Goal: Task Accomplishment & Management: Manage account settings

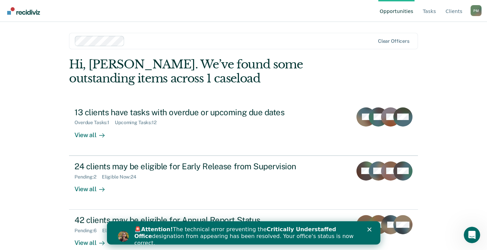
click at [369, 229] on polygon "Close" at bounding box center [369, 229] width 4 height 4
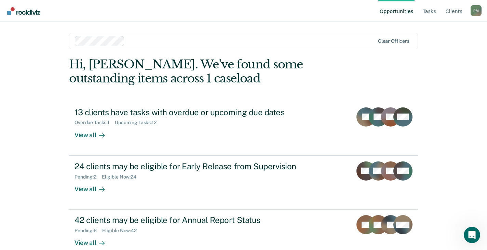
click at [480, 12] on div "P M" at bounding box center [476, 10] width 11 height 11
click at [446, 32] on link "Profile" at bounding box center [449, 32] width 44 height 6
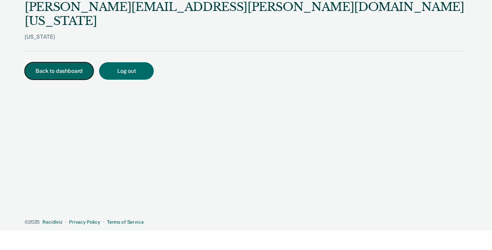
click at [53, 62] on button "Back to dashboard" at bounding box center [59, 70] width 69 height 17
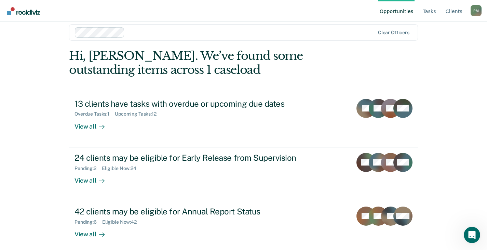
scroll to position [13, 0]
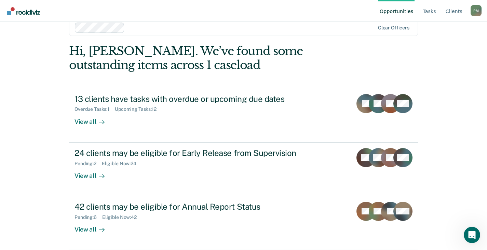
click at [15, 9] on img "Go to Recidiviz Home" at bounding box center [23, 11] width 33 height 8
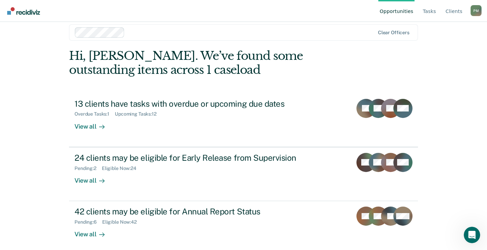
scroll to position [13, 0]
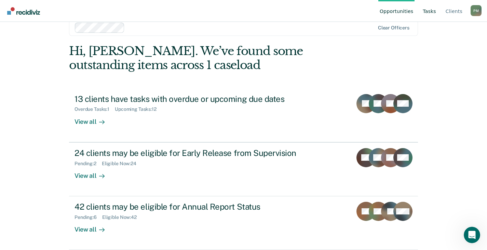
click at [437, 12] on link "Tasks" at bounding box center [430, 11] width 16 height 22
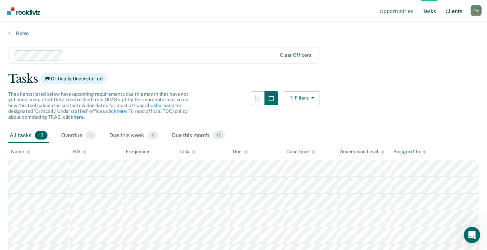
click at [455, 12] on link "Client s" at bounding box center [454, 11] width 19 height 22
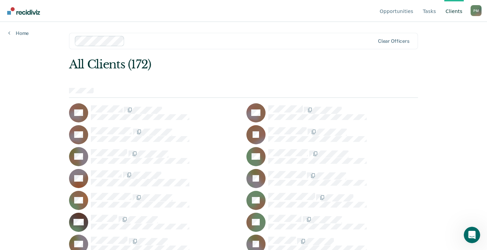
click at [17, 11] on img "Go to Recidiviz Home" at bounding box center [23, 11] width 33 height 8
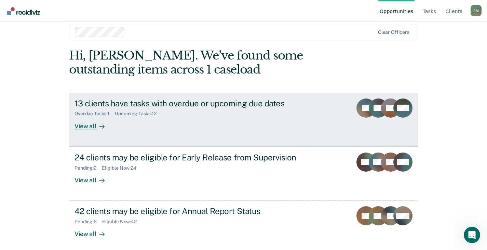
scroll to position [13, 0]
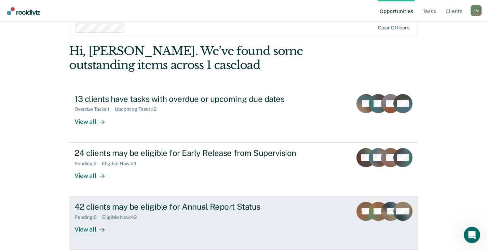
click at [168, 204] on div "42 clients may be eligible for Annual Report Status" at bounding box center [195, 207] width 240 height 10
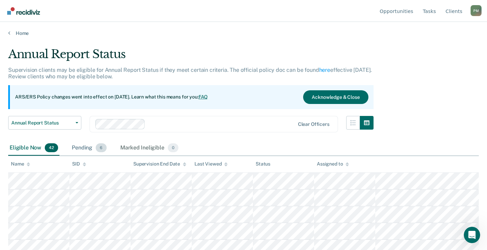
click at [86, 147] on div "Pending 6" at bounding box center [89, 148] width 38 height 15
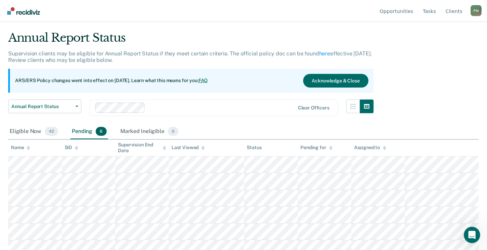
scroll to position [23, 0]
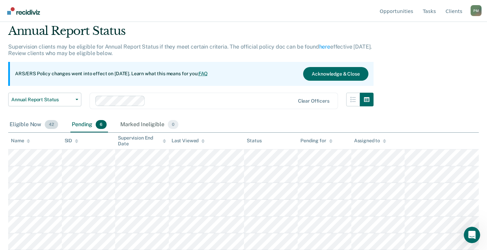
click at [29, 122] on div "Eligible Now 42" at bounding box center [33, 124] width 51 height 15
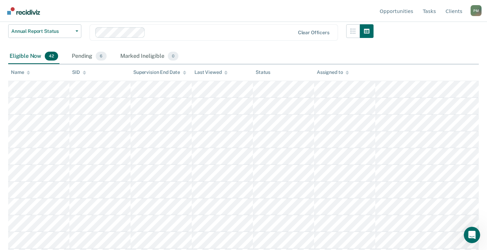
scroll to position [126, 0]
